Goal: Check status: Check status

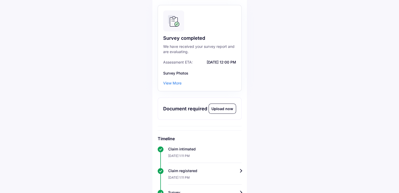
scroll to position [12, 0]
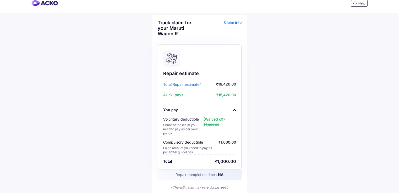
scroll to position [8, 0]
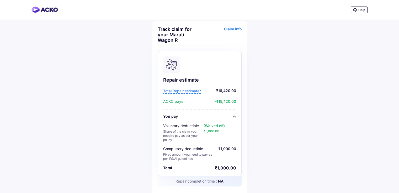
click at [179, 91] on span "Total Repair estimate*" at bounding box center [182, 91] width 38 height 5
